Goal: Information Seeking & Learning: Find specific fact

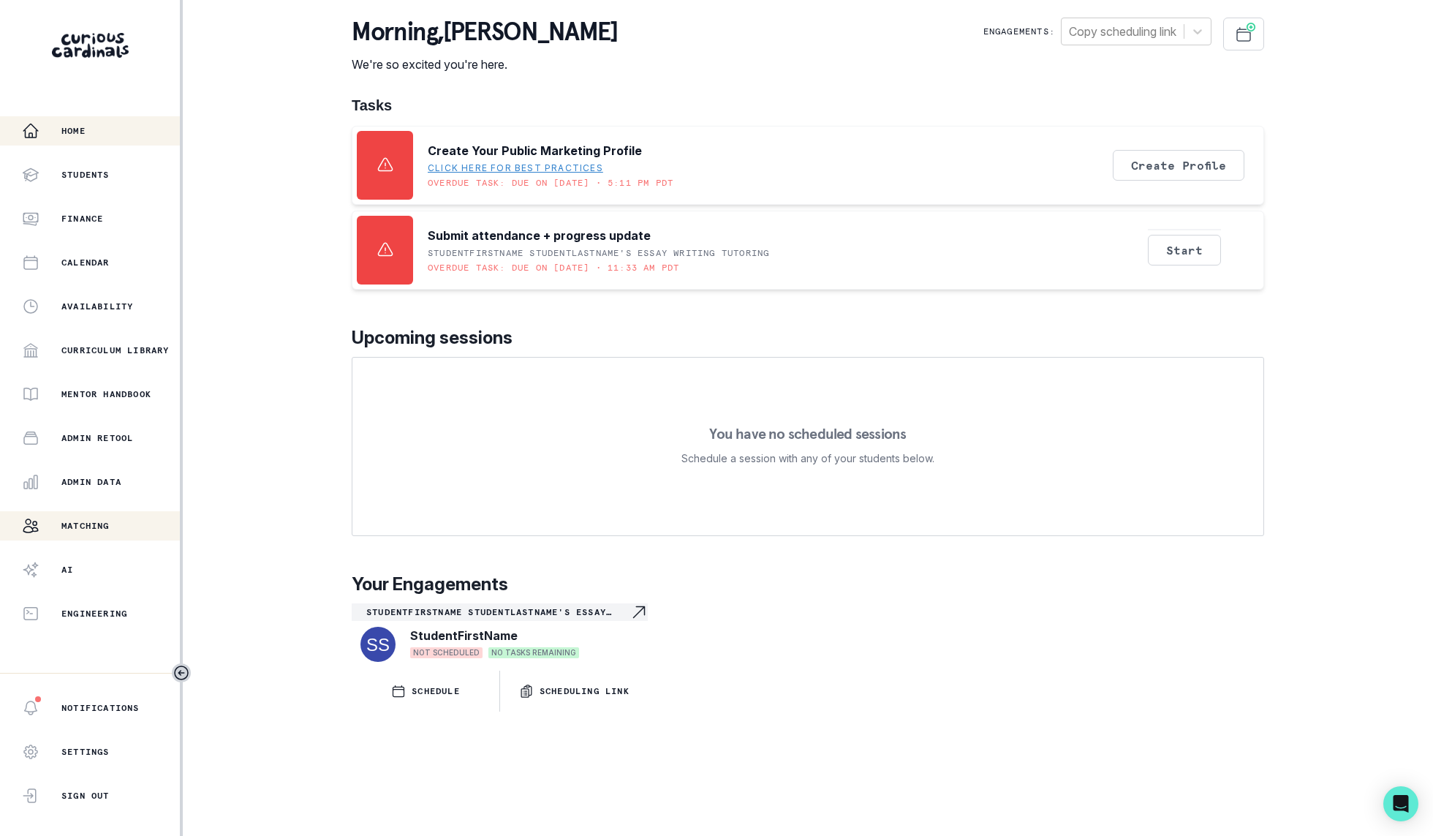
click at [100, 524] on p "Matching" at bounding box center [85, 526] width 48 height 12
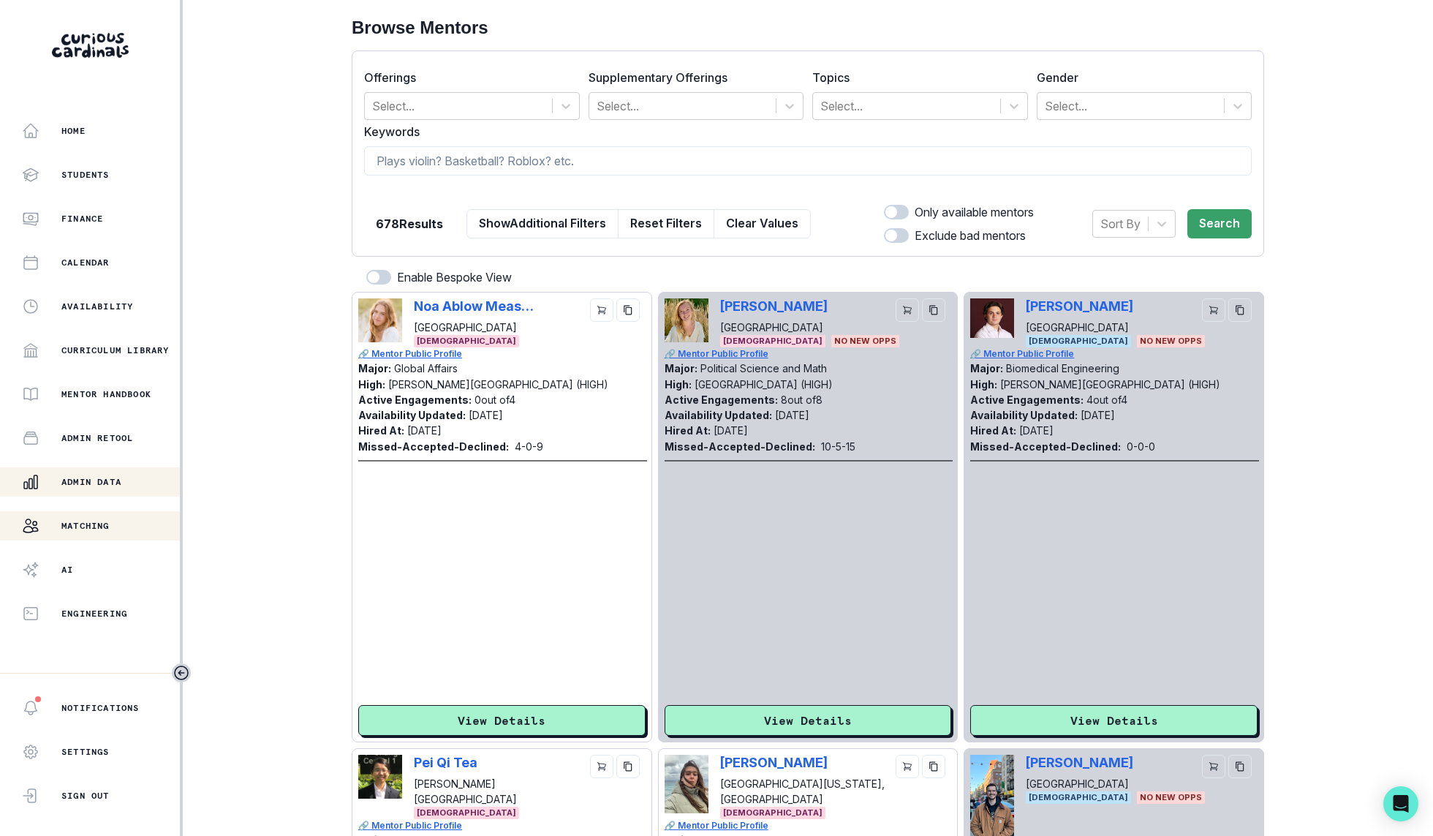
click at [143, 480] on div "Admin Data" at bounding box center [101, 482] width 158 height 18
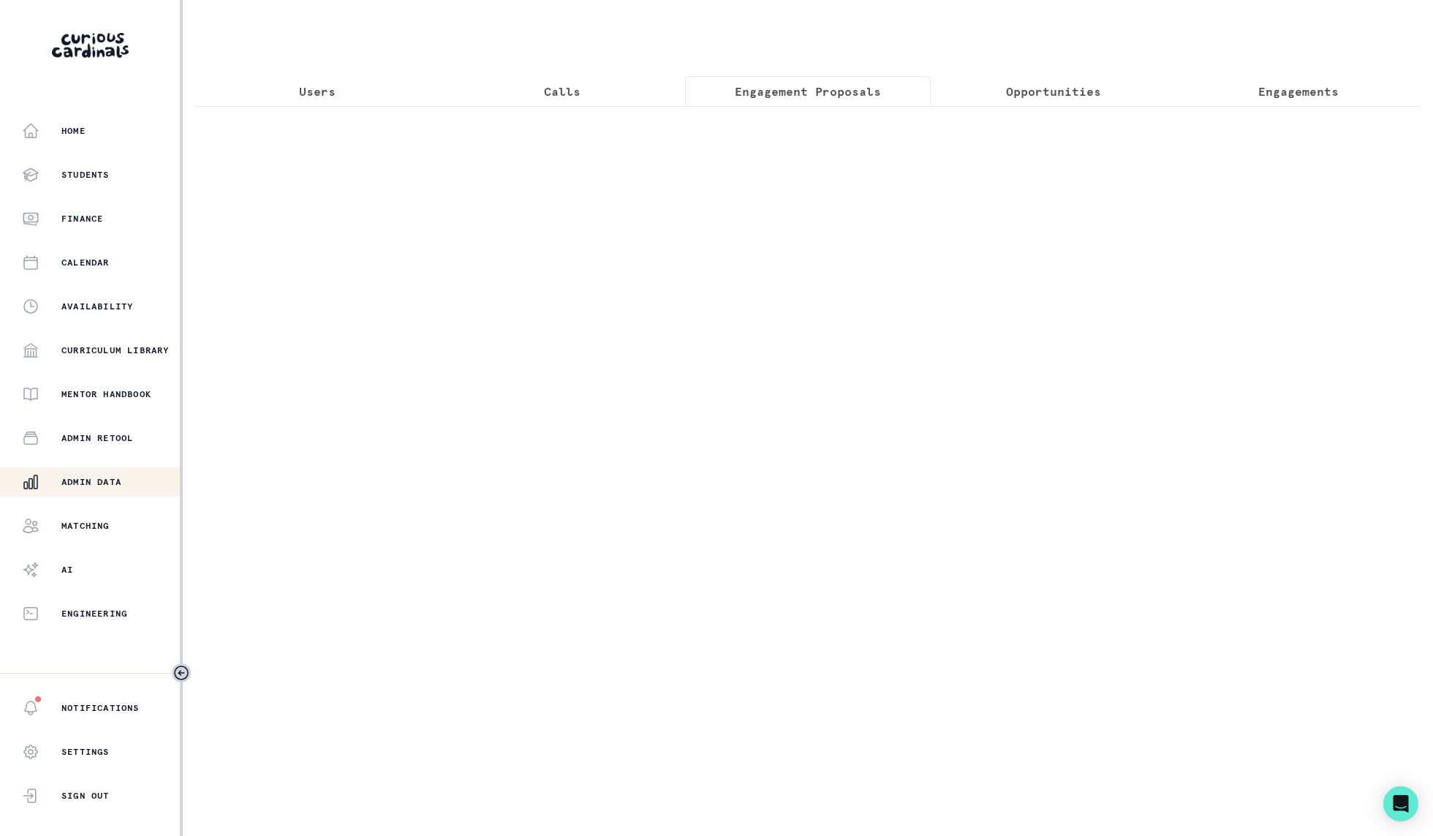
click at [820, 79] on button "Engagement Proposals" at bounding box center [808, 91] width 246 height 31
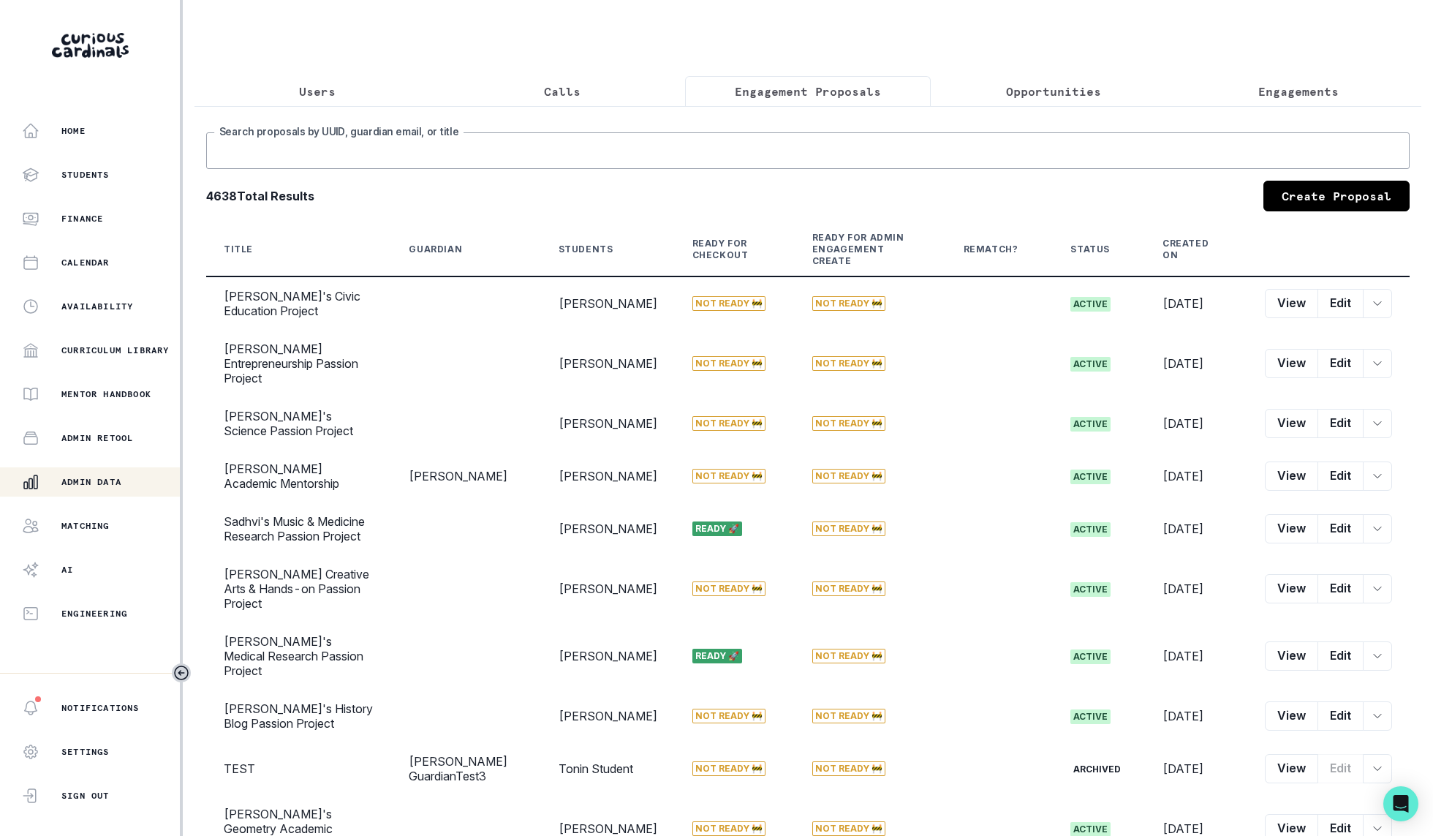
click at [870, 132] on input "Search proposals by UUID, guardian email, or title" at bounding box center [808, 150] width 1204 height 37
type input "[PERSON_NAME]"
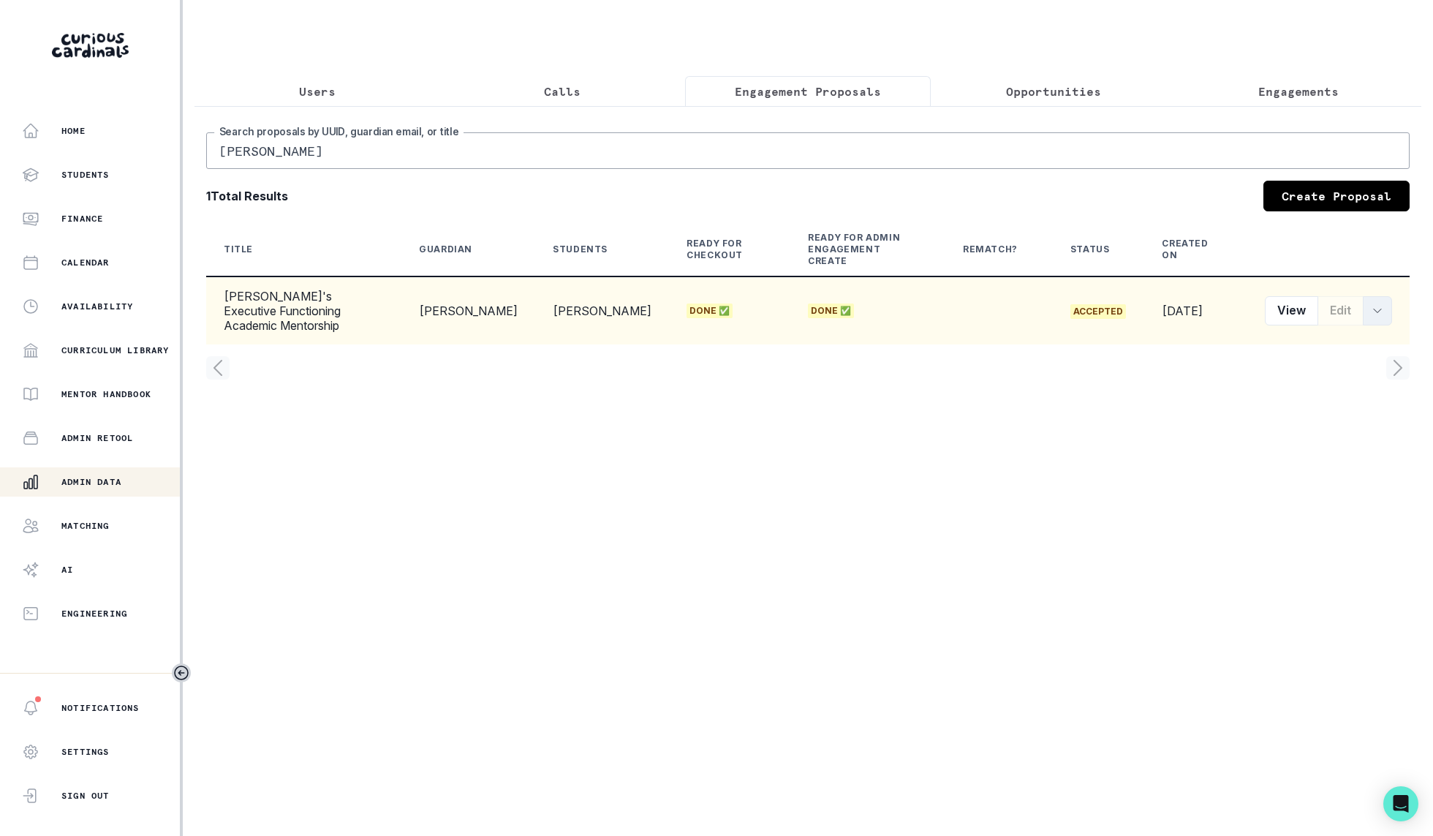
click at [1377, 305] on icon "row menu" at bounding box center [1378, 311] width 12 height 12
click at [1106, 286] on td "accepted" at bounding box center [1099, 310] width 92 height 68
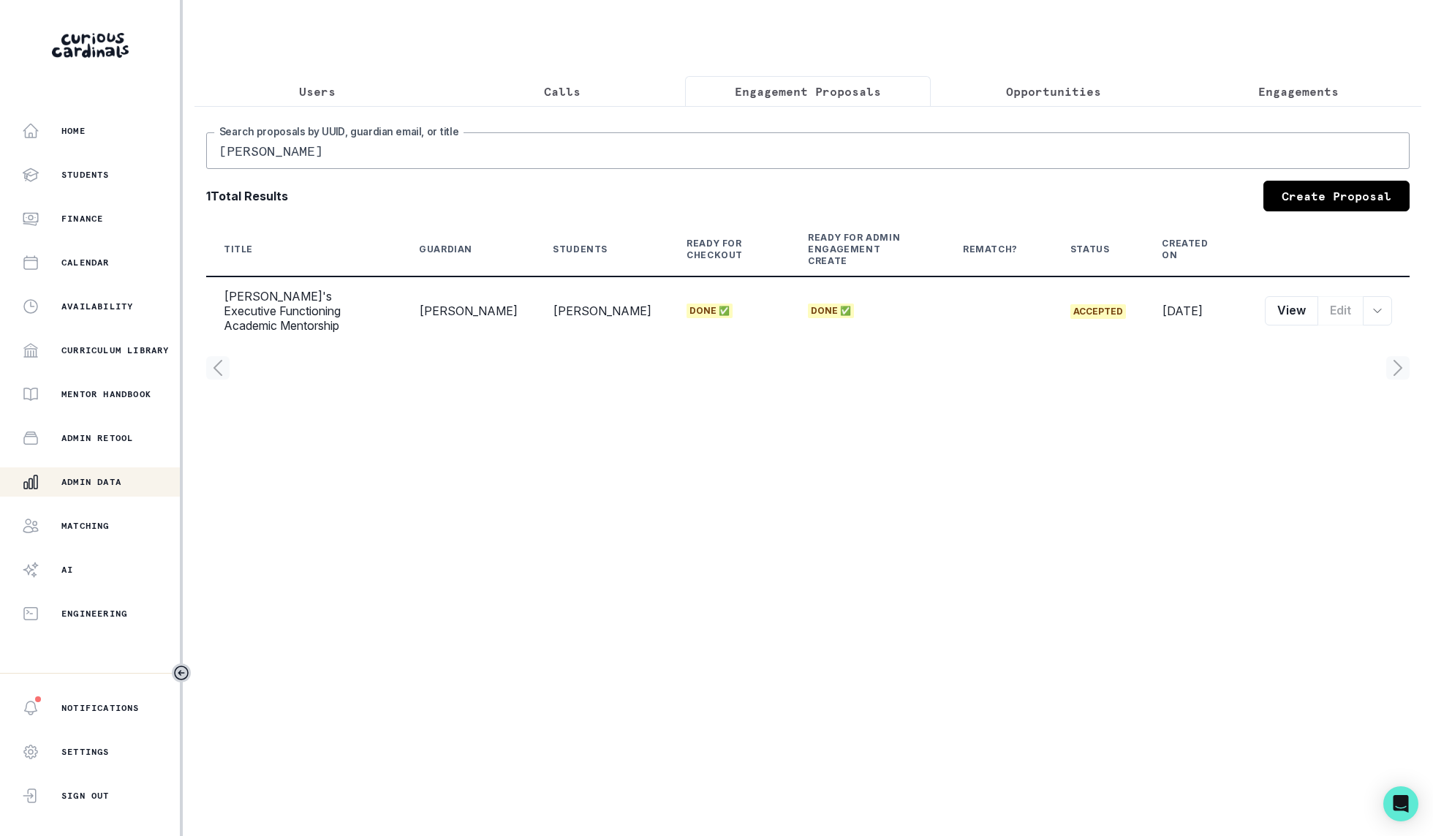
click at [1058, 114] on div "[PERSON_NAME] Search proposals by [PERSON_NAME], guardian email, or title 1 Tot…" at bounding box center [808, 248] width 1227 height 285
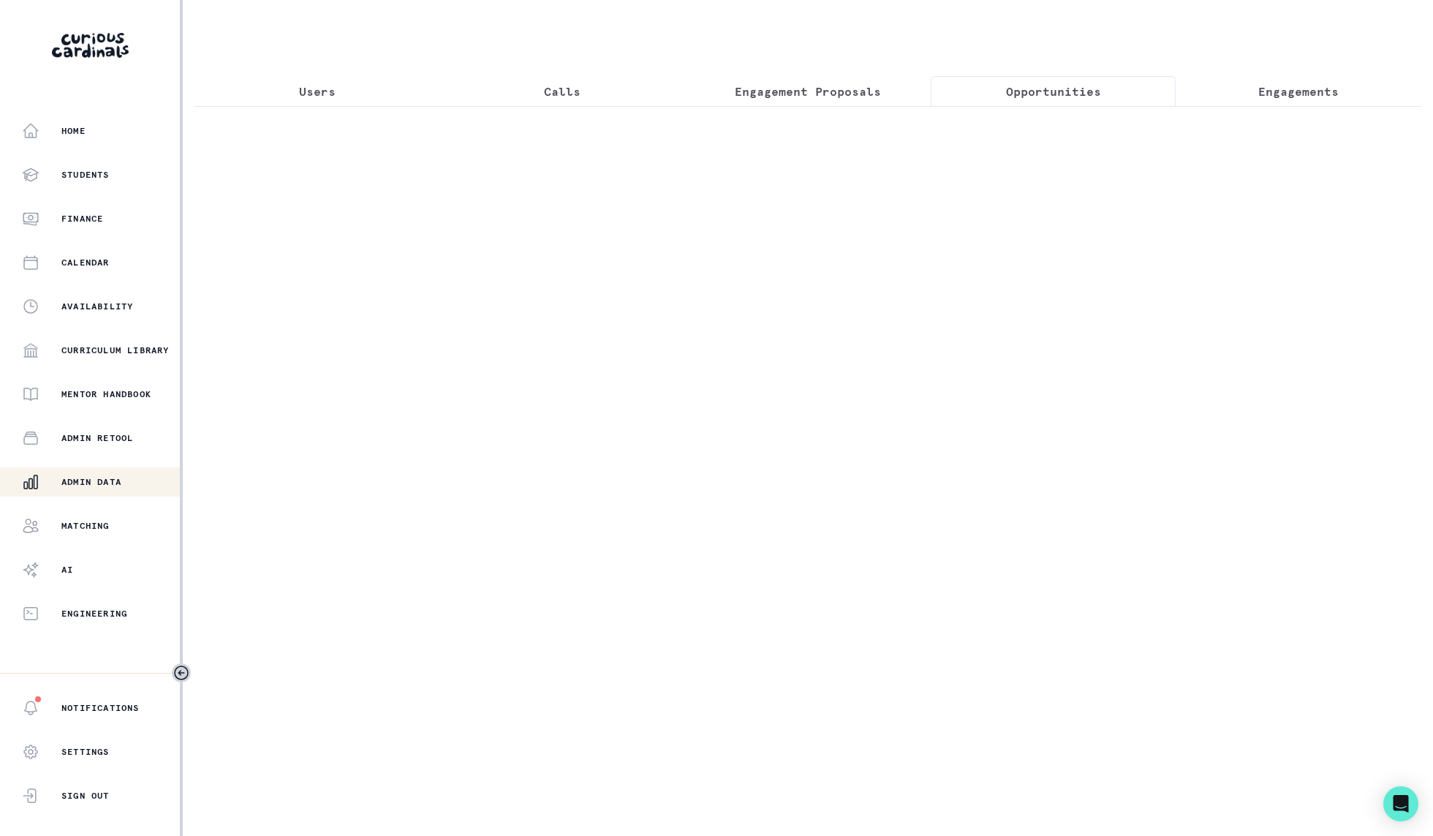
click at [1058, 93] on p "Opportunities" at bounding box center [1053, 92] width 95 height 18
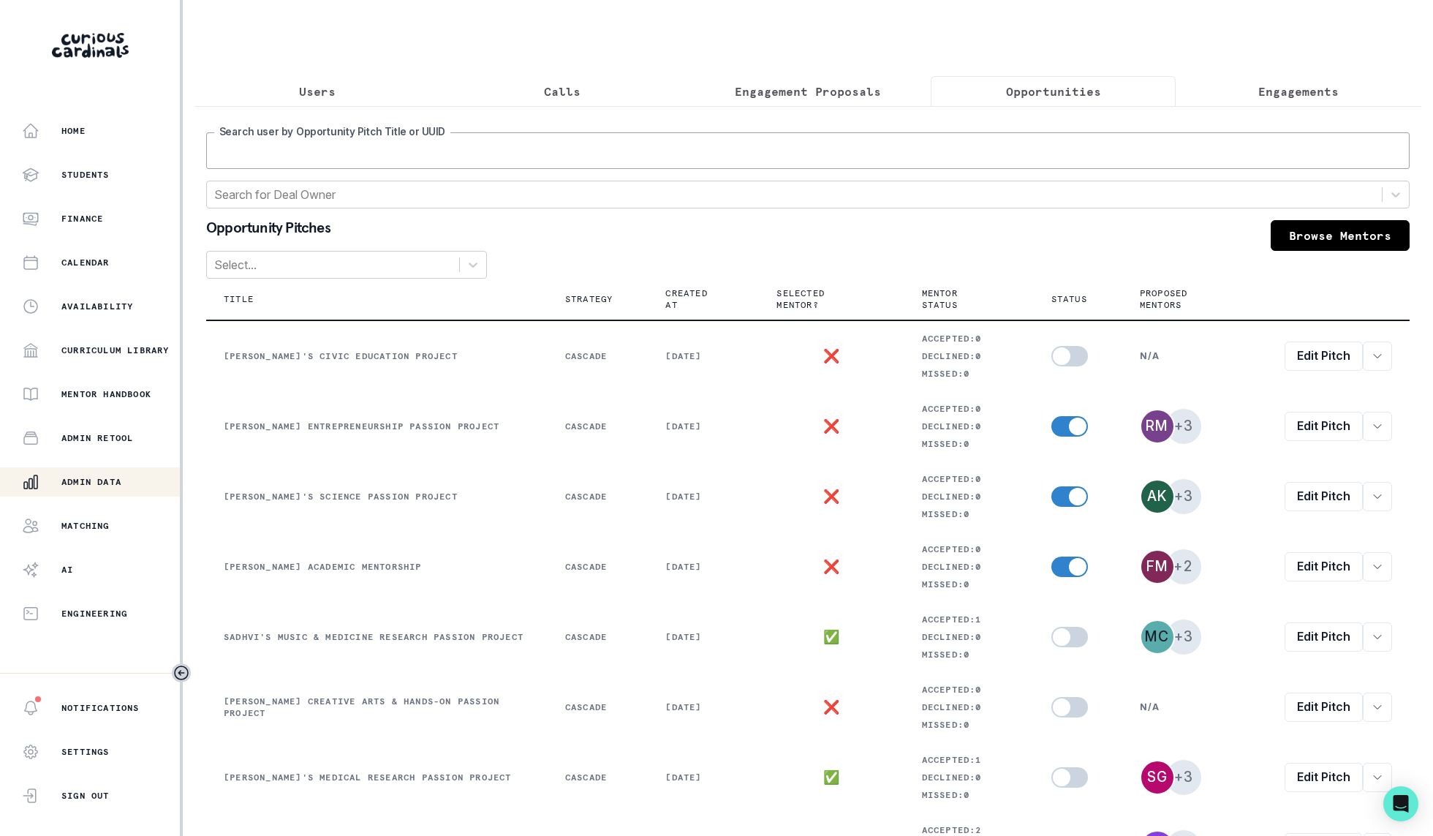
click at [695, 139] on input "Search user by Opportunity Pitch Title or UUID" at bounding box center [808, 150] width 1204 height 37
type input "[PERSON_NAME]"
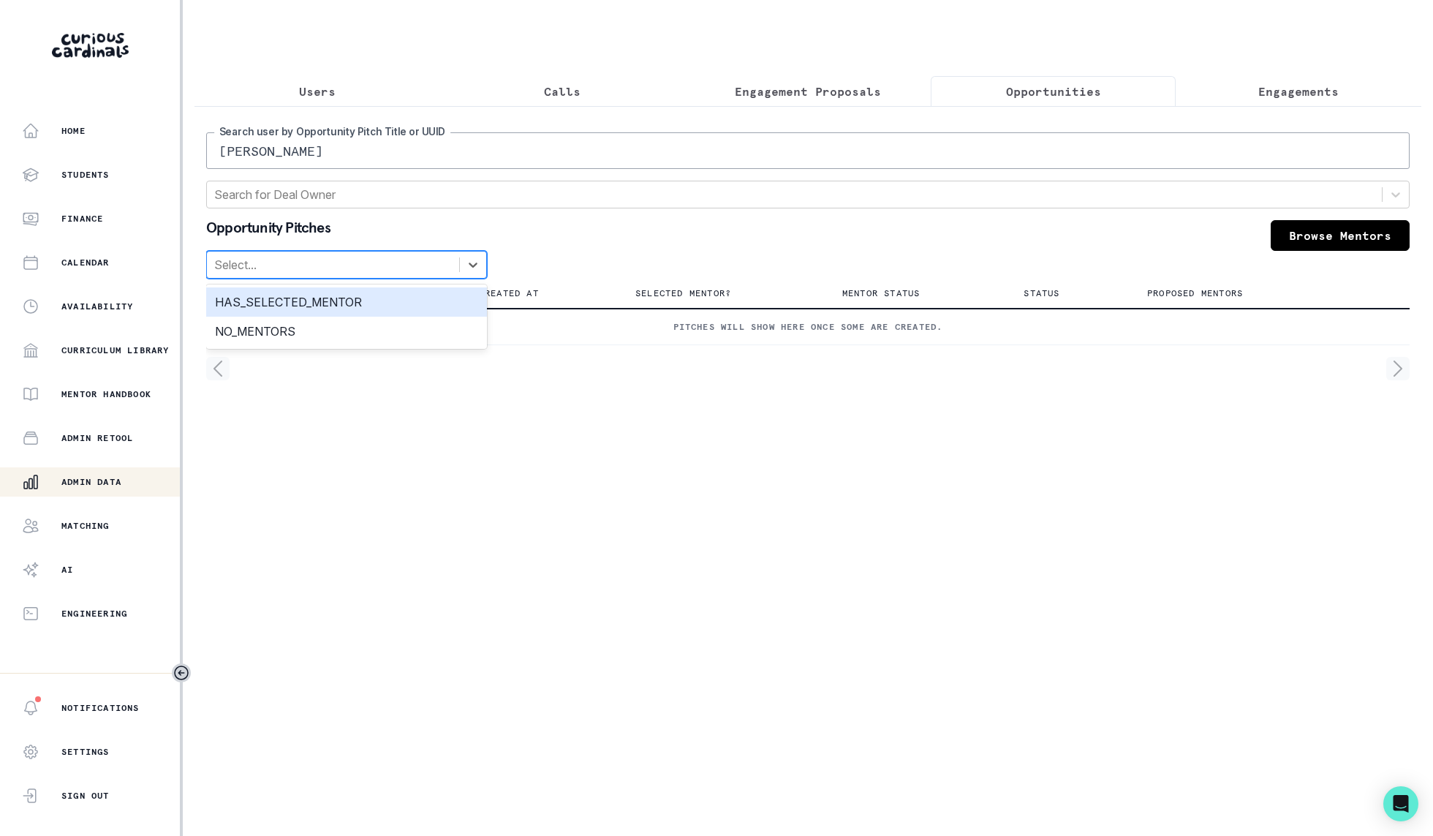
click at [454, 268] on div "Select..." at bounding box center [333, 265] width 252 height 26
click at [483, 252] on div at bounding box center [473, 265] width 26 height 26
click at [514, 126] on div "[PERSON_NAME] Search user by Opportunity Pitch Title or UUID Search for Deal Ow…" at bounding box center [808, 249] width 1227 height 286
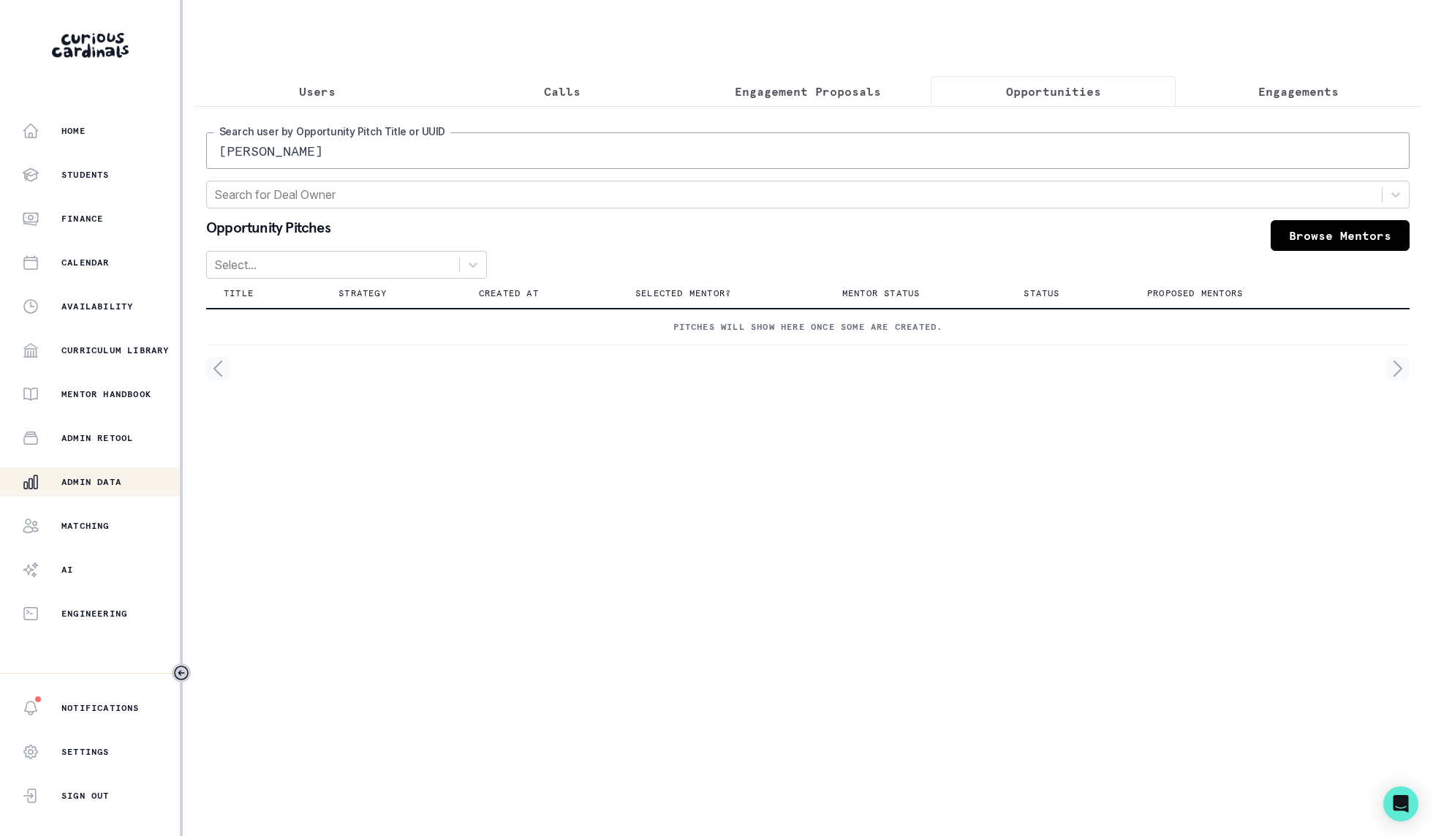
click at [514, 143] on input "[PERSON_NAME]" at bounding box center [808, 150] width 1204 height 37
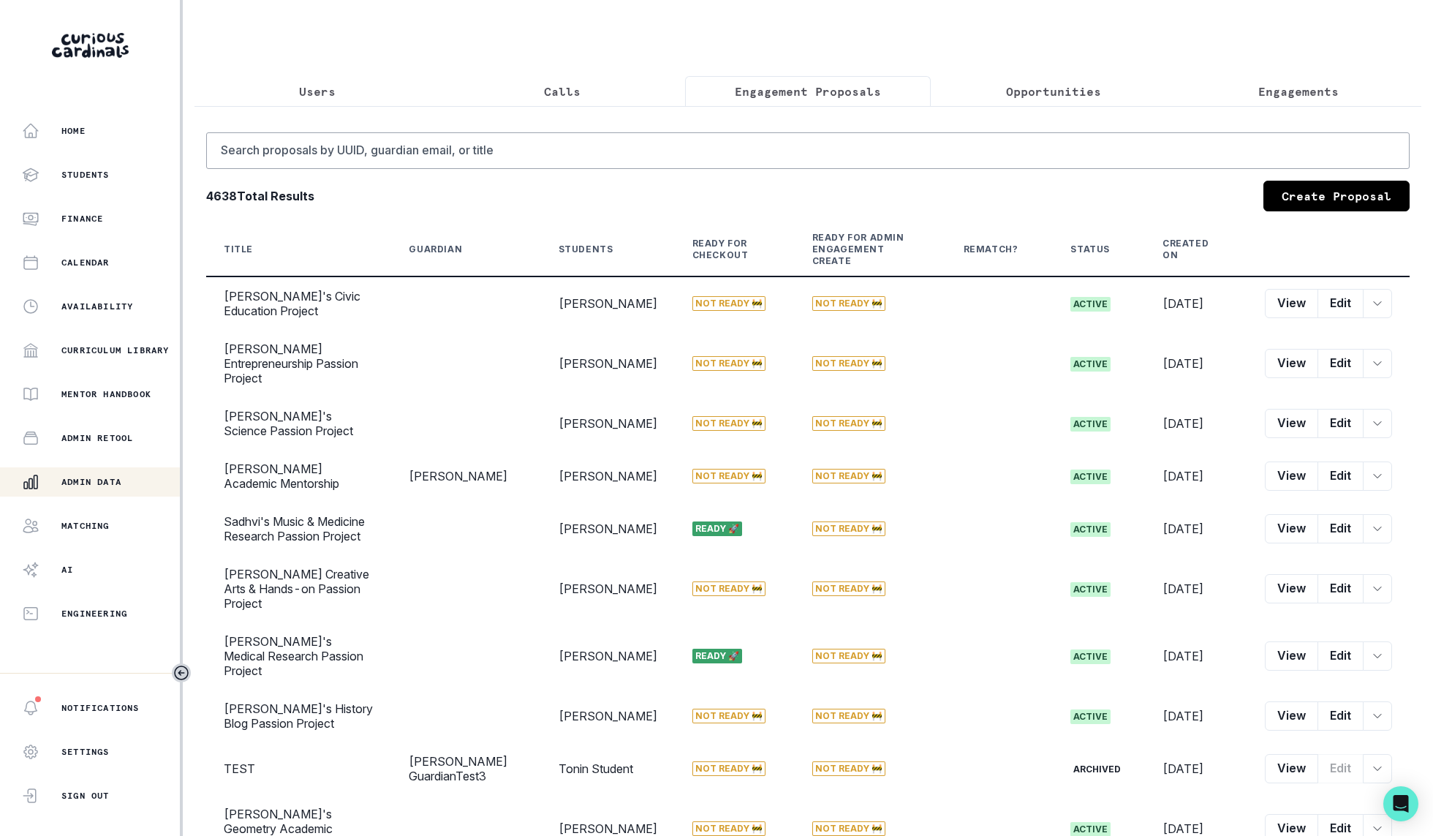
click at [877, 99] on p "Engagement Proposals" at bounding box center [808, 92] width 146 height 18
click at [751, 154] on input "Search proposals by UUID, guardian email, or title" at bounding box center [808, 150] width 1204 height 37
type input "[PERSON_NAME]"
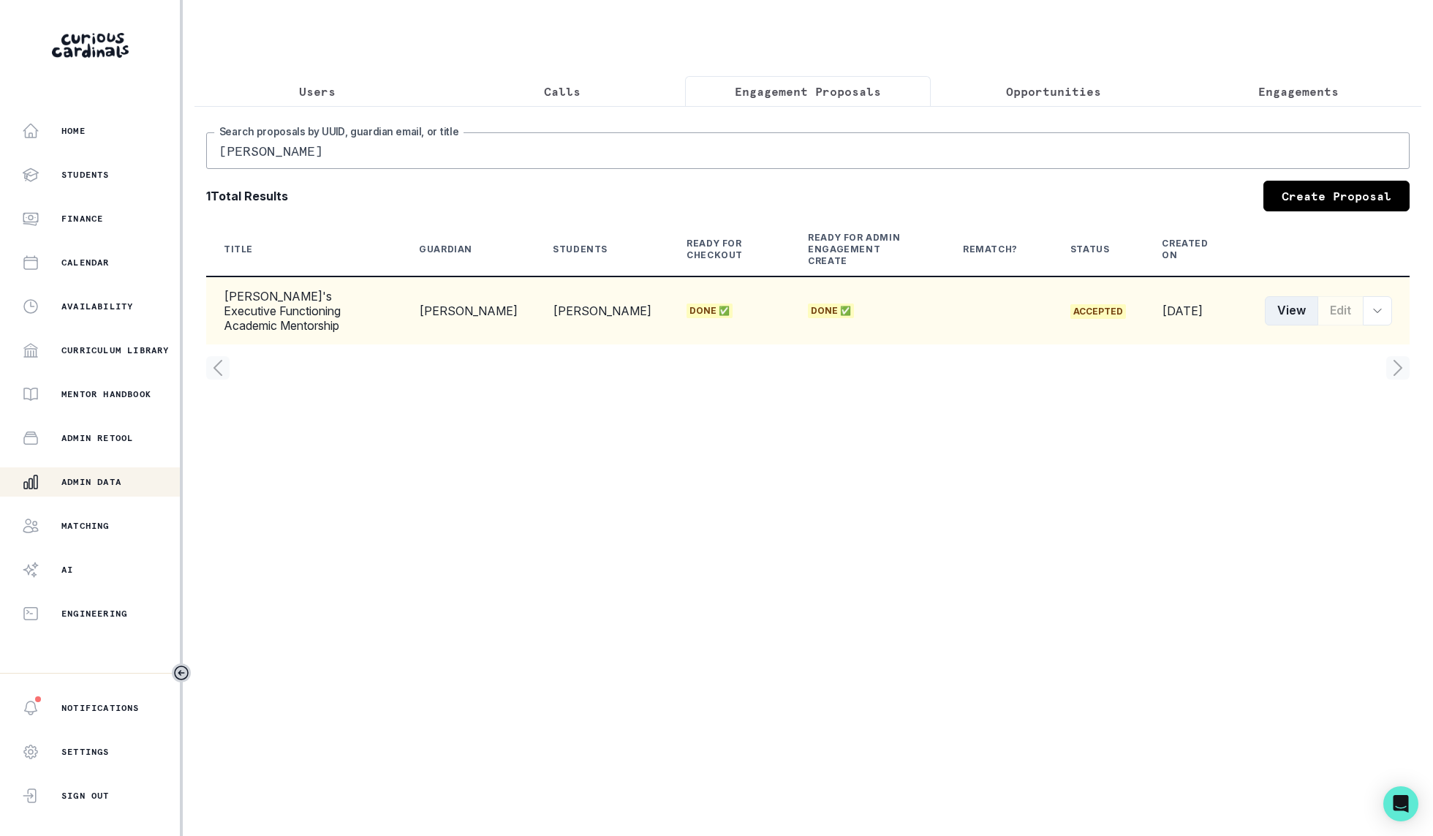
click at [1281, 296] on button "View" at bounding box center [1291, 310] width 53 height 29
